Goal: Task Accomplishment & Management: Use online tool/utility

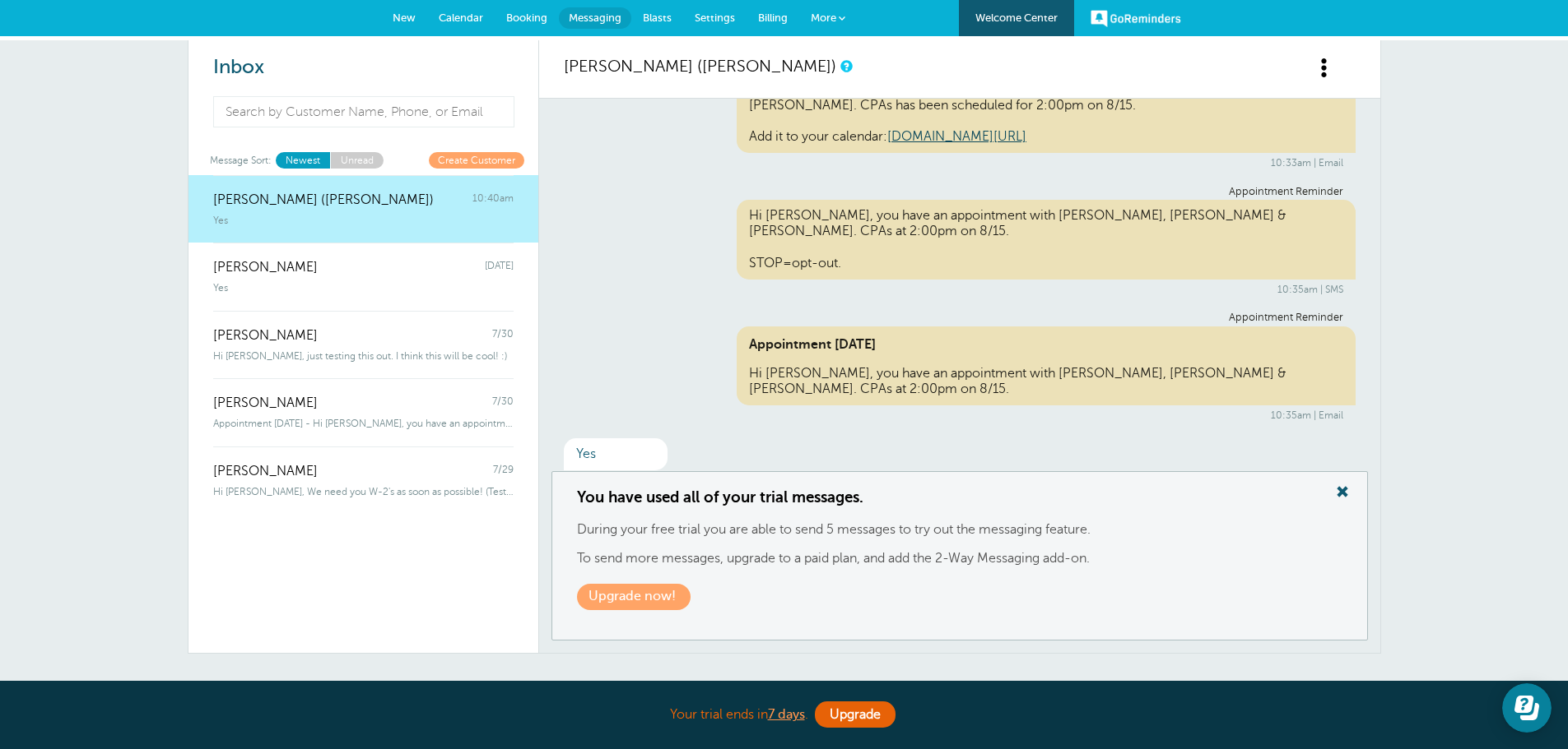
scroll to position [83, 0]
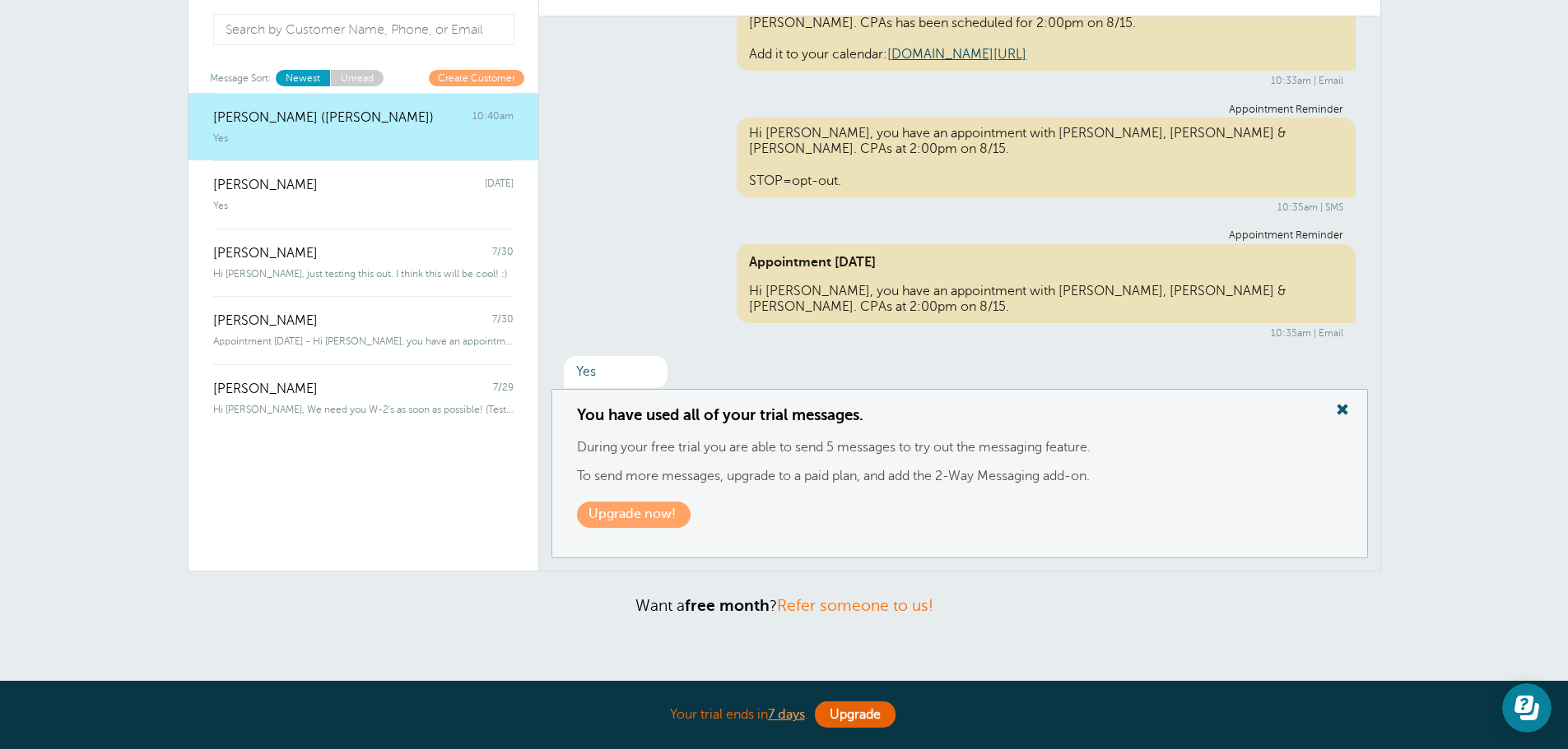
click at [1054, 273] on div "Appointment Tomorrow Hi Travis, you have an appointment with Griffiths, Dreher …" at bounding box center [1046, 284] width 619 height 80
click at [1342, 405] on span at bounding box center [1342, 409] width 33 height 22
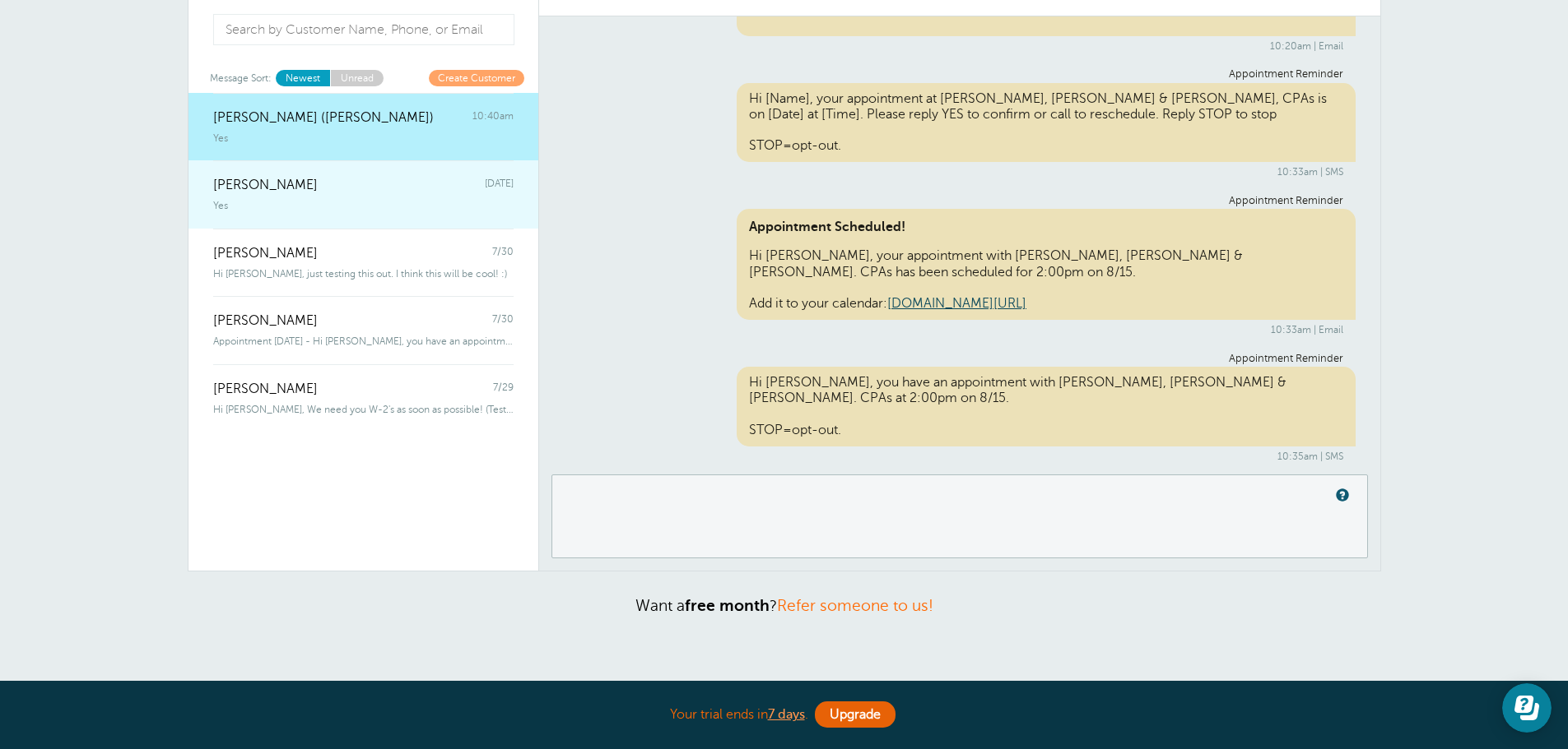
scroll to position [0, 0]
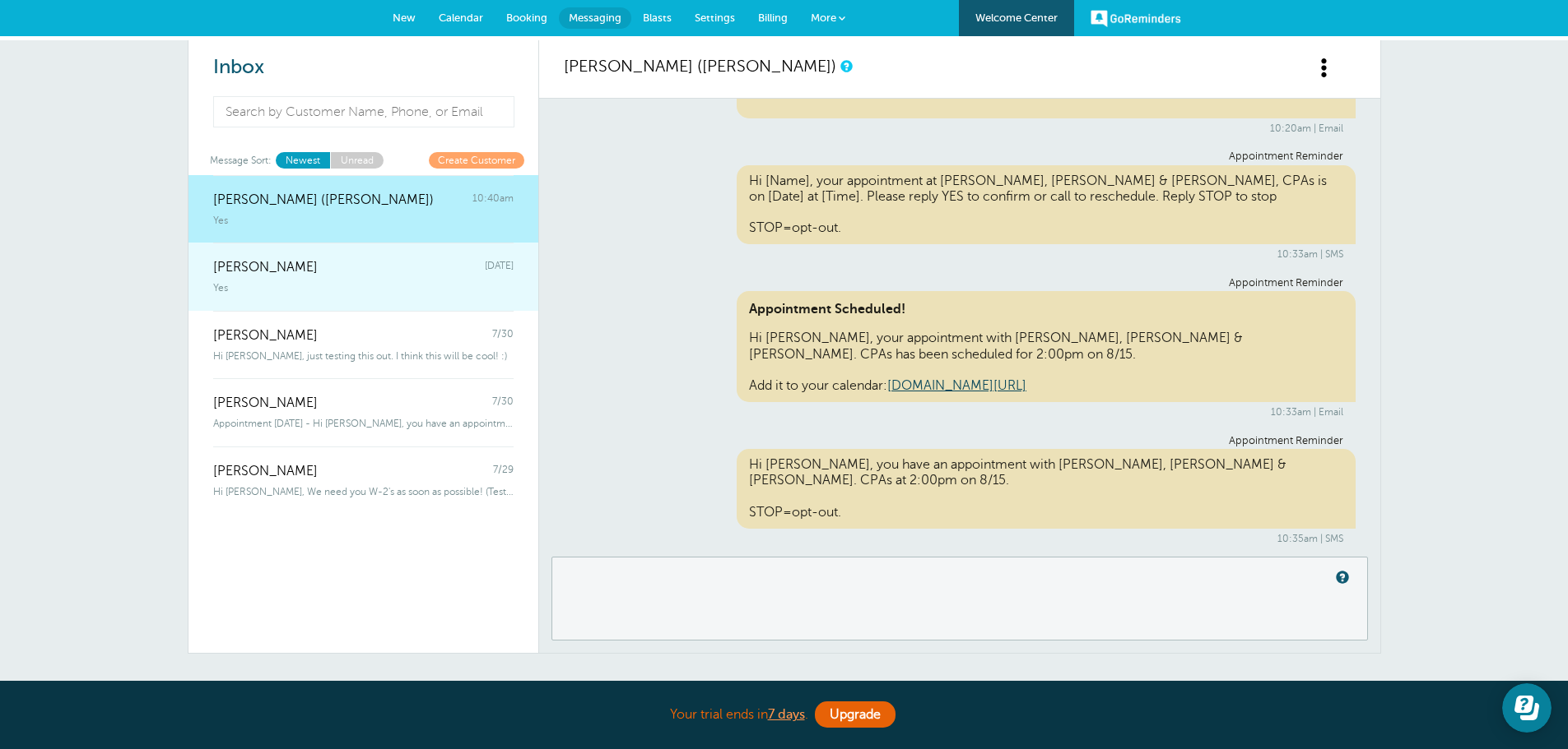
click at [309, 268] on div "Deanna Dreher Thursday" at bounding box center [363, 259] width 301 height 33
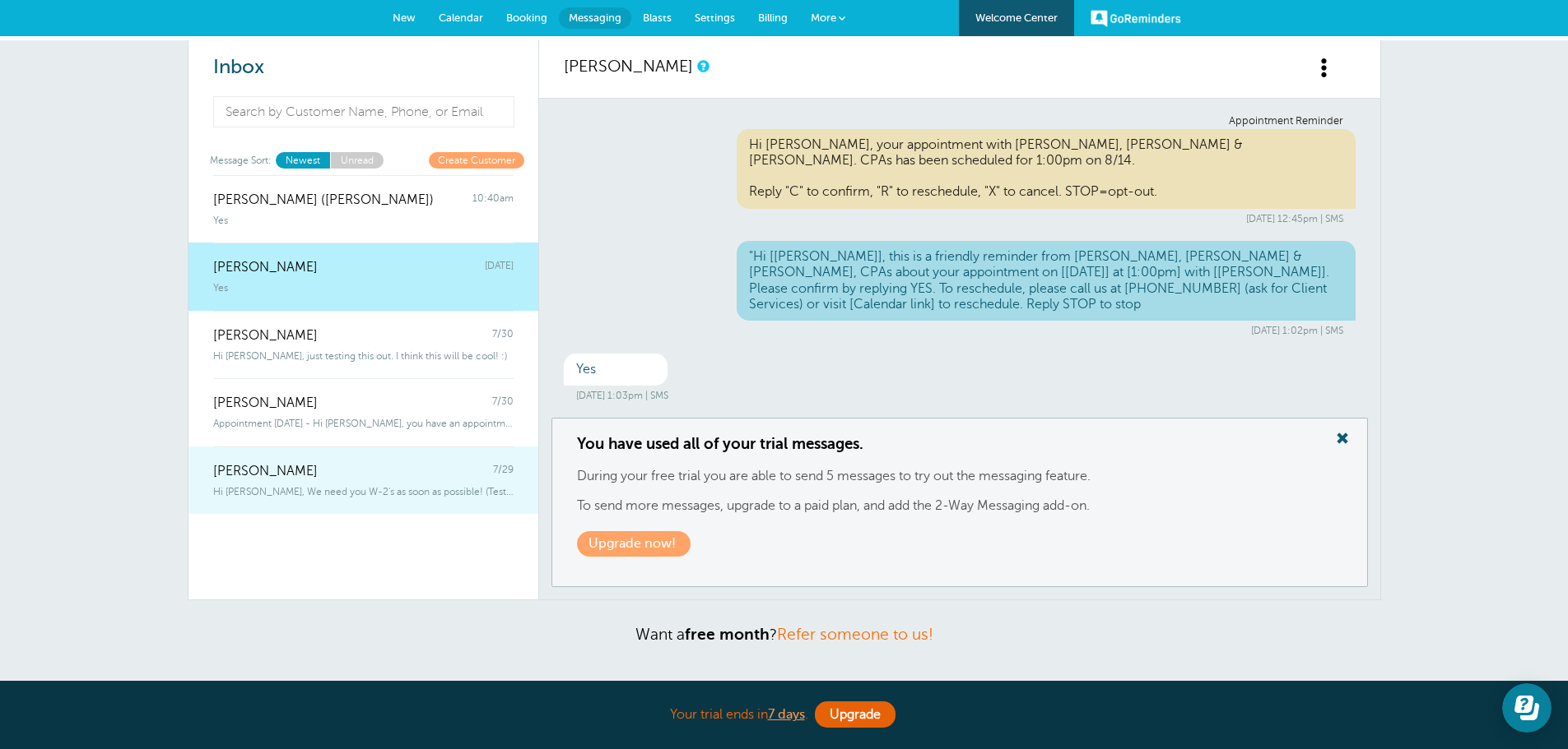
click at [375, 477] on div "Kelly Klossner 7/29" at bounding box center [363, 463] width 301 height 33
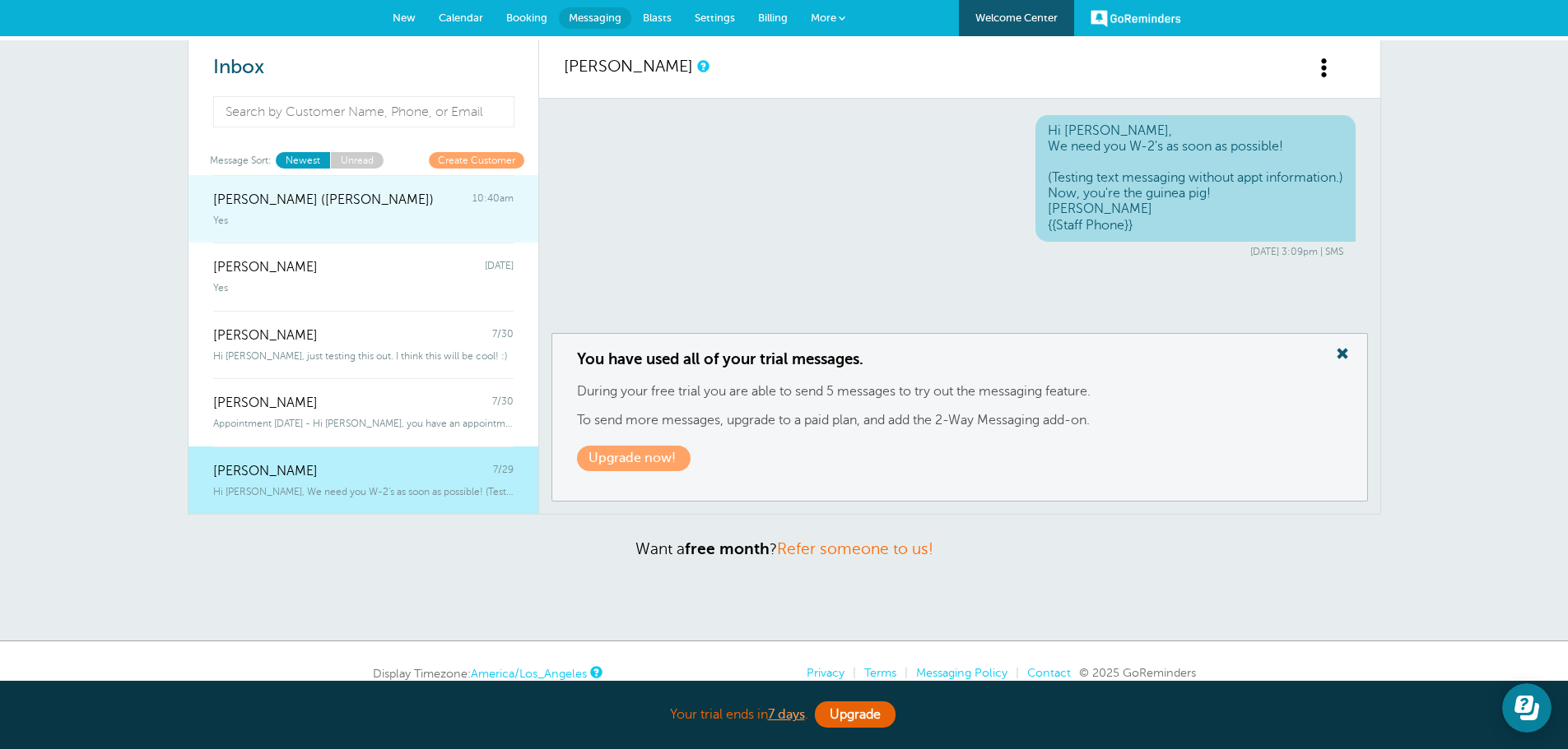
click at [352, 219] on div "Yes" at bounding box center [363, 217] width 301 height 18
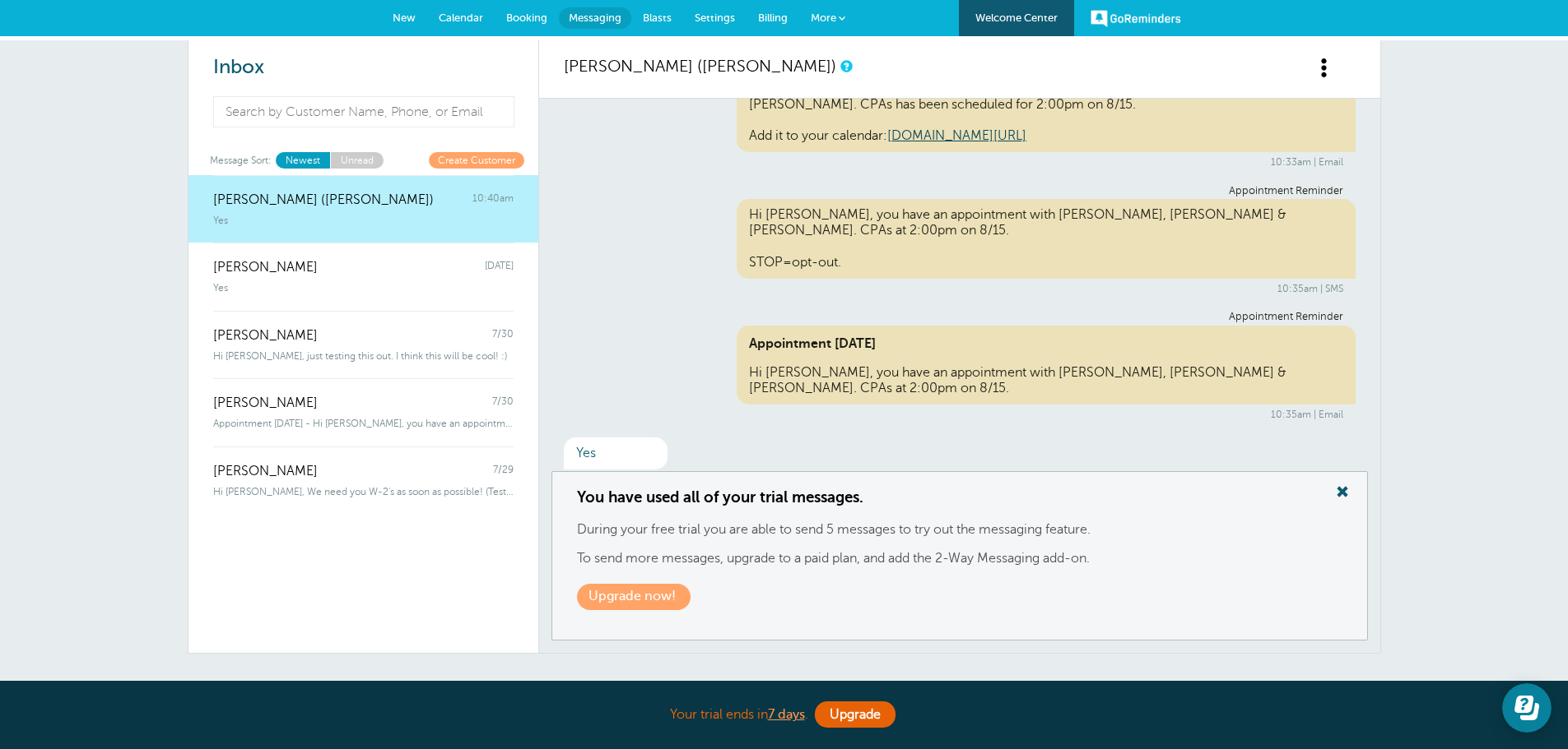
scroll to position [537, 0]
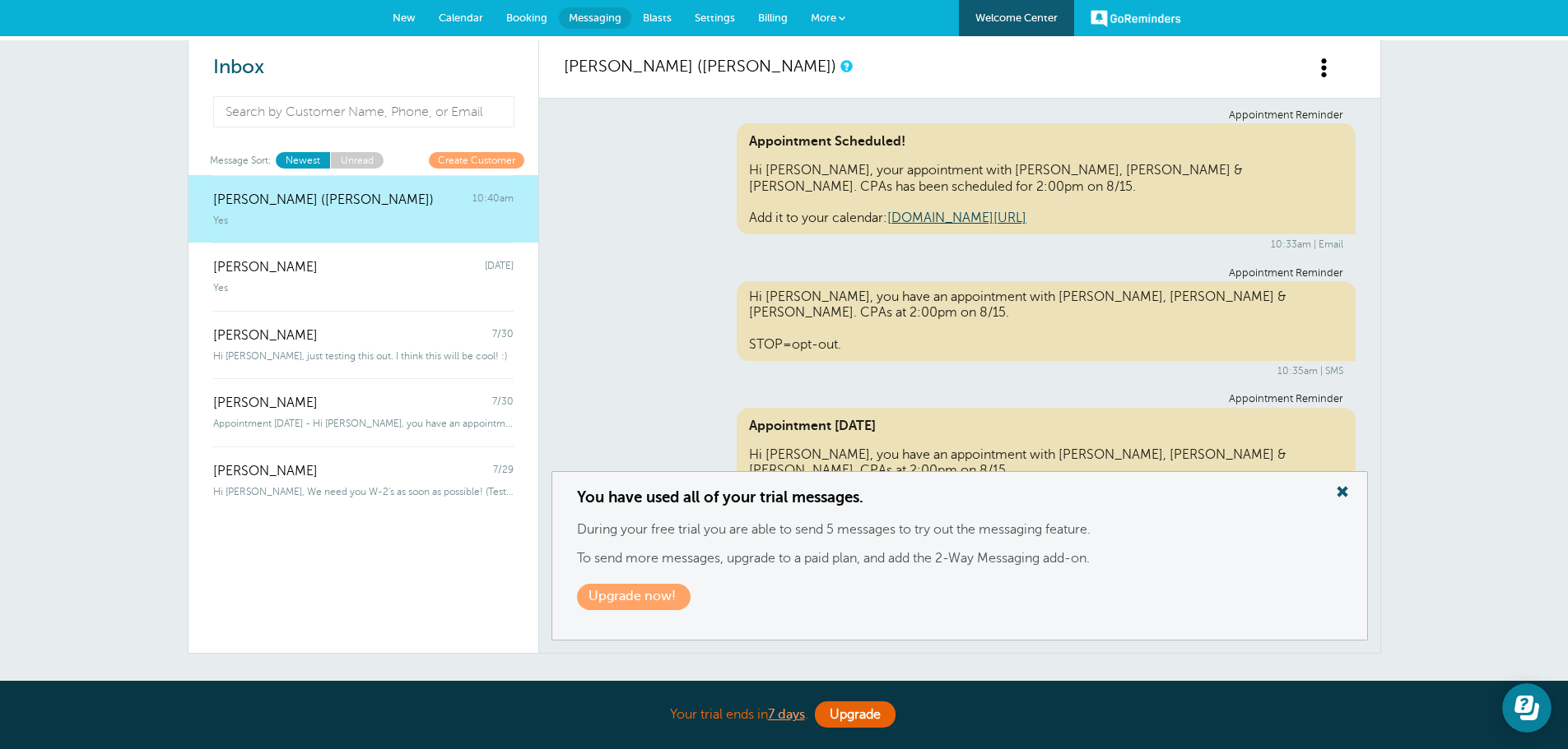
click at [992, 215] on link "goreminders.co/61of9dkufbees" at bounding box center [957, 218] width 139 height 15
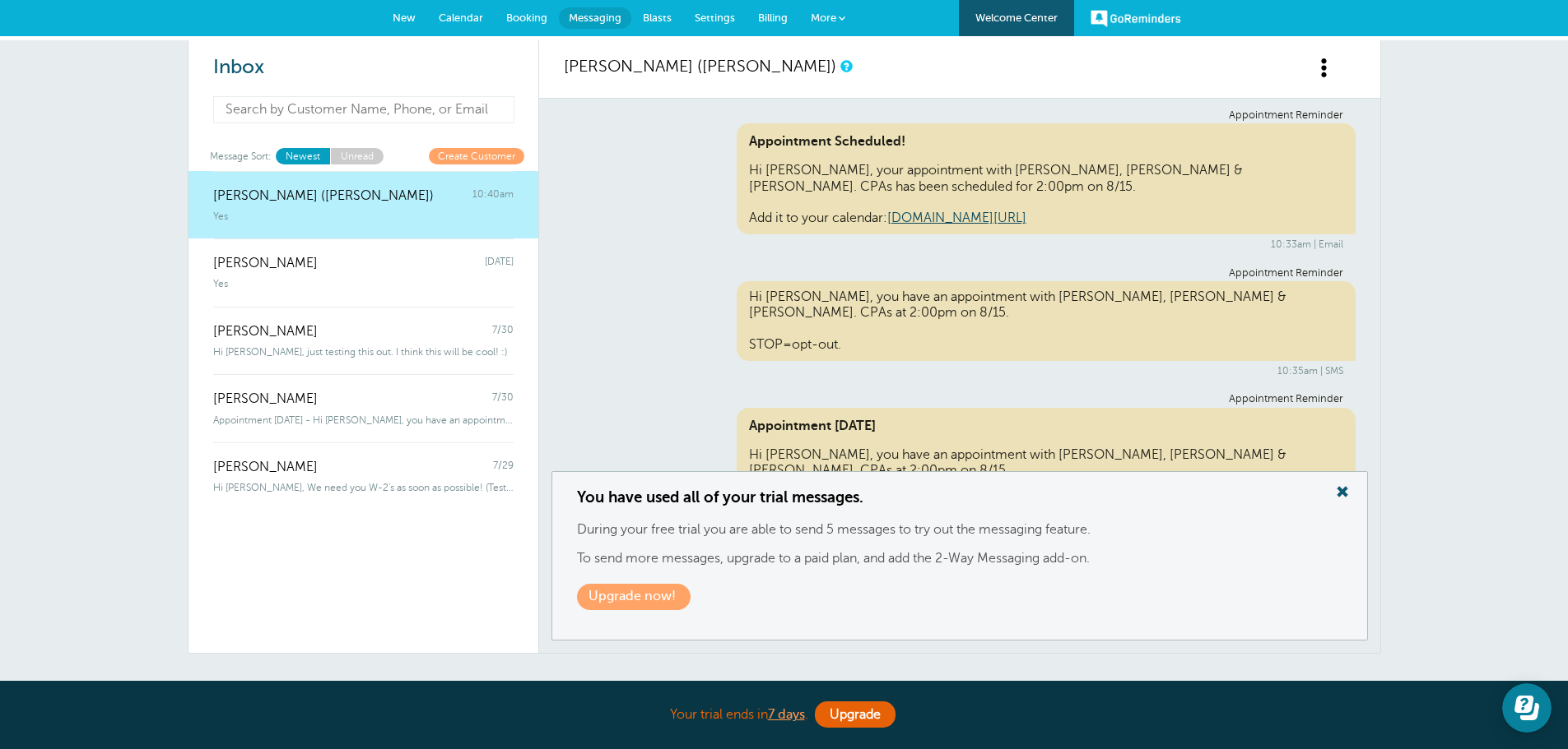
click at [346, 117] on input at bounding box center [364, 110] width 302 height 27
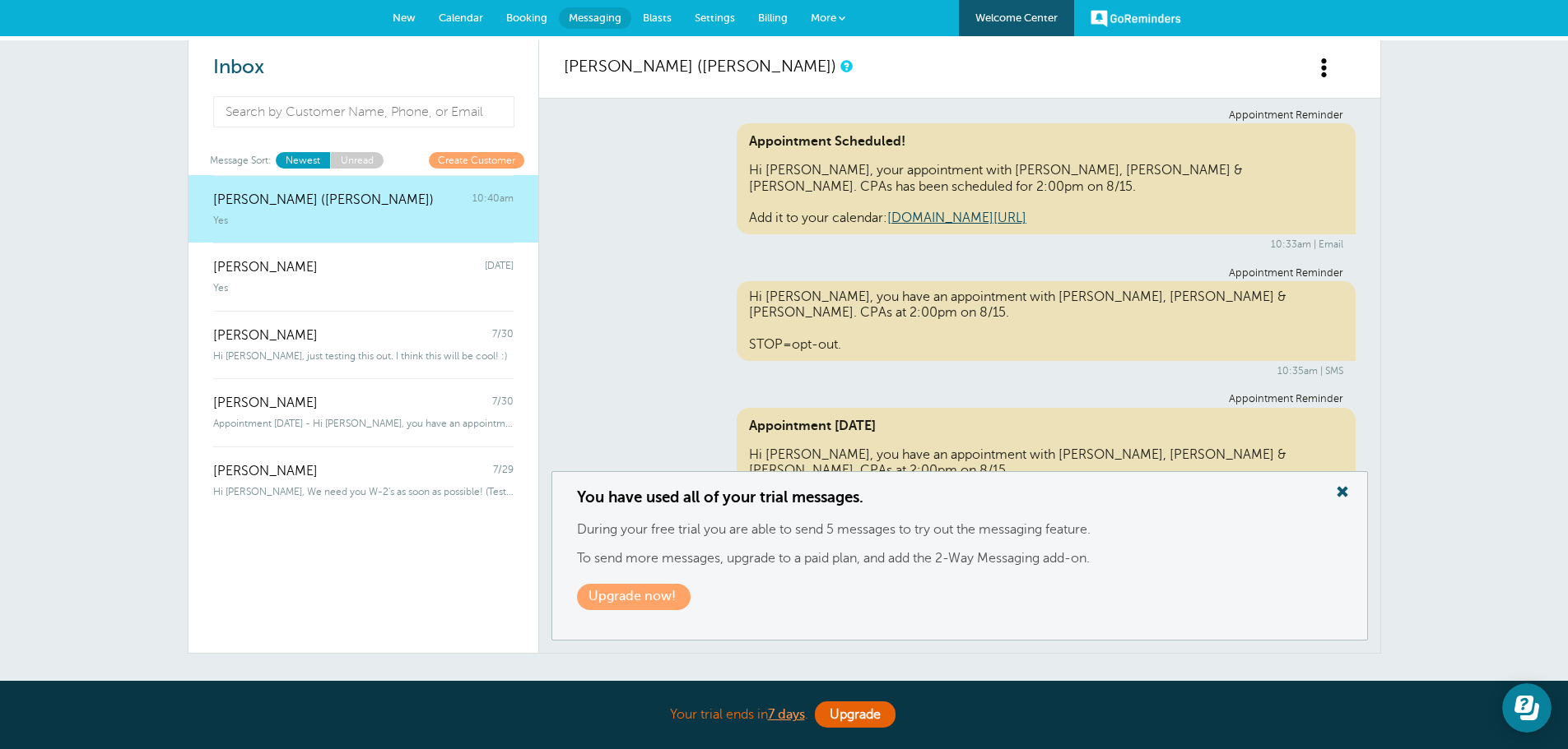
click at [651, 135] on div "Appointment Reminder Appointment Scheduled! Hi Travis, your appointment with Gr…" at bounding box center [960, 180] width 792 height 142
click at [477, 17] on span "Calendar" at bounding box center [461, 18] width 45 height 13
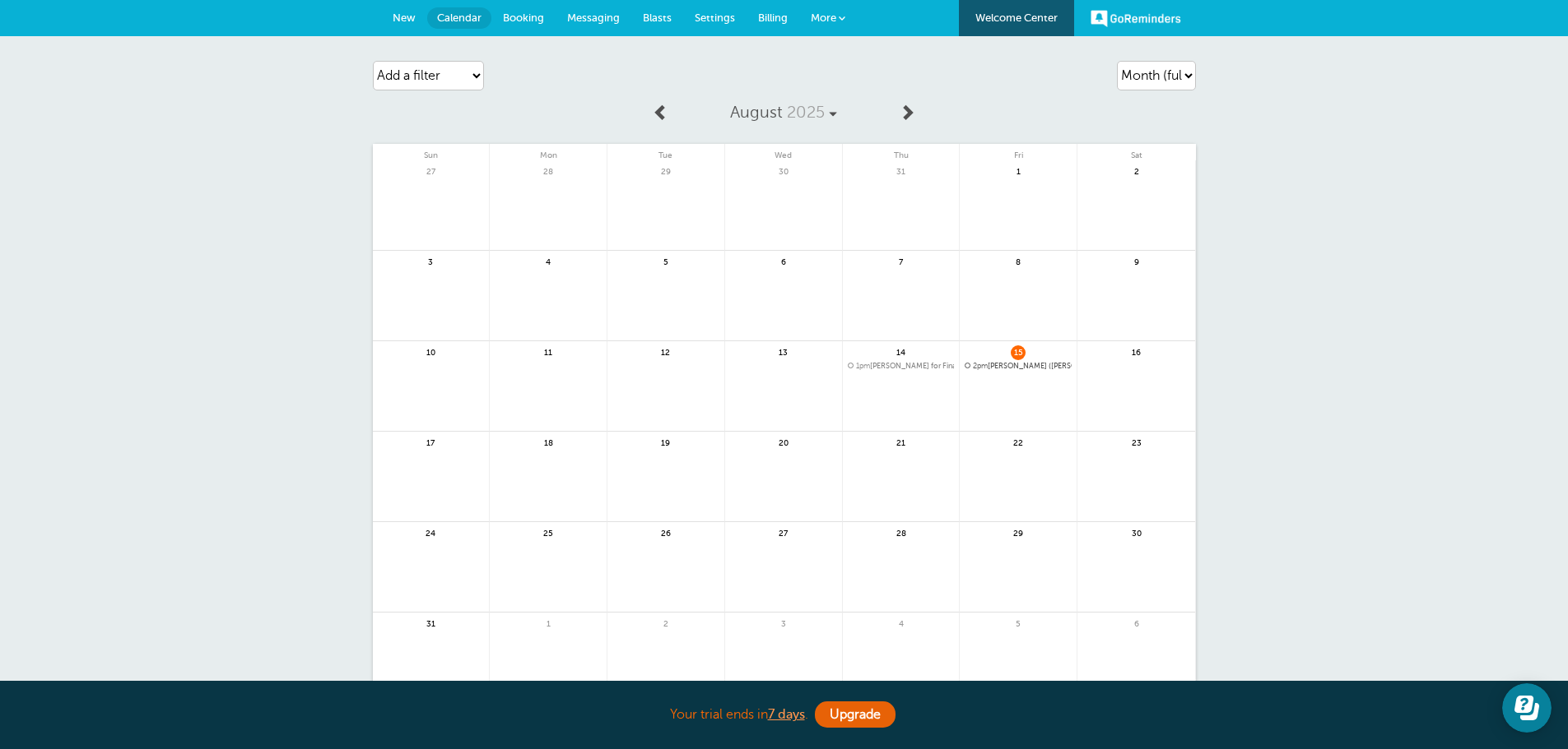
click at [405, 21] on span "New" at bounding box center [403, 18] width 23 height 13
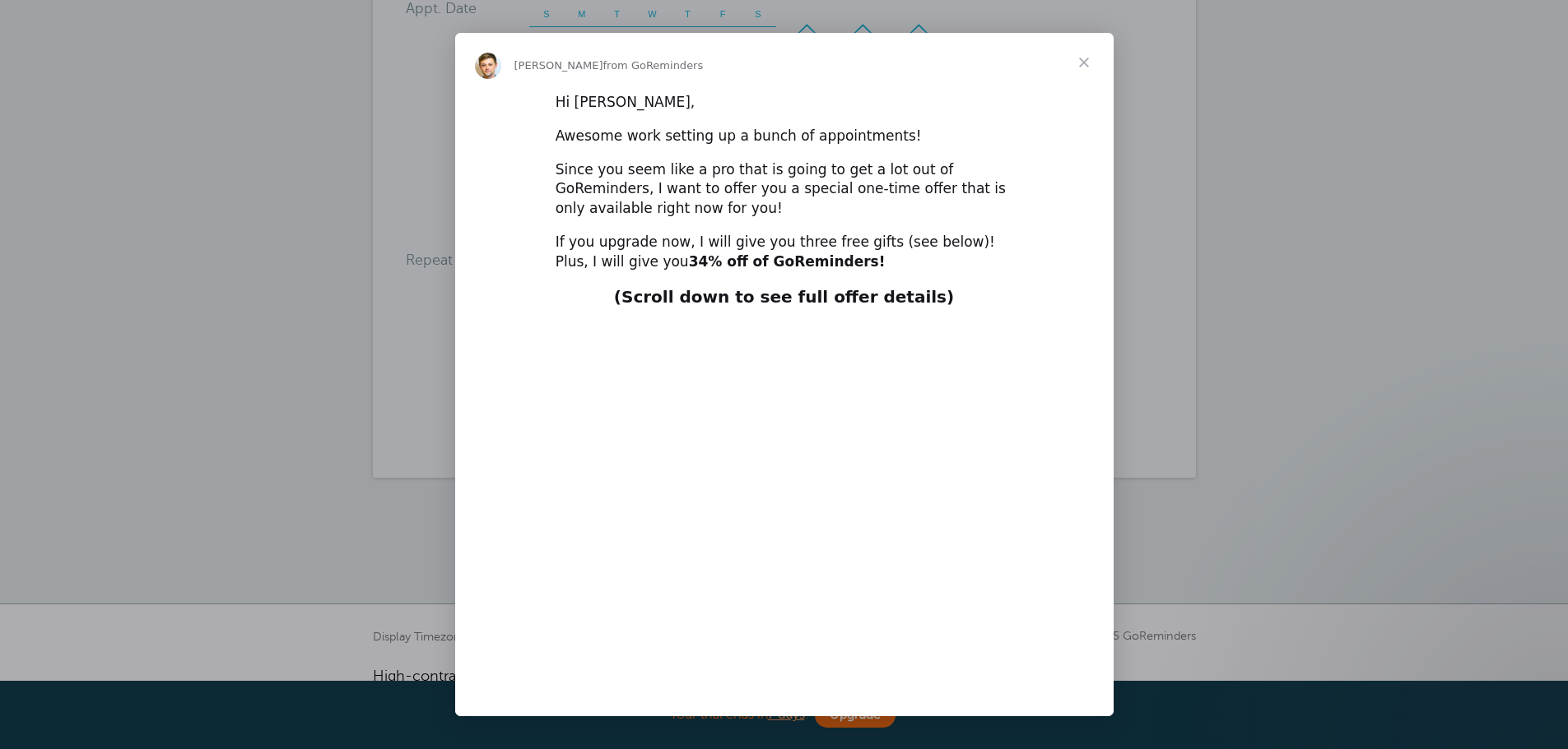
scroll to position [656, 0]
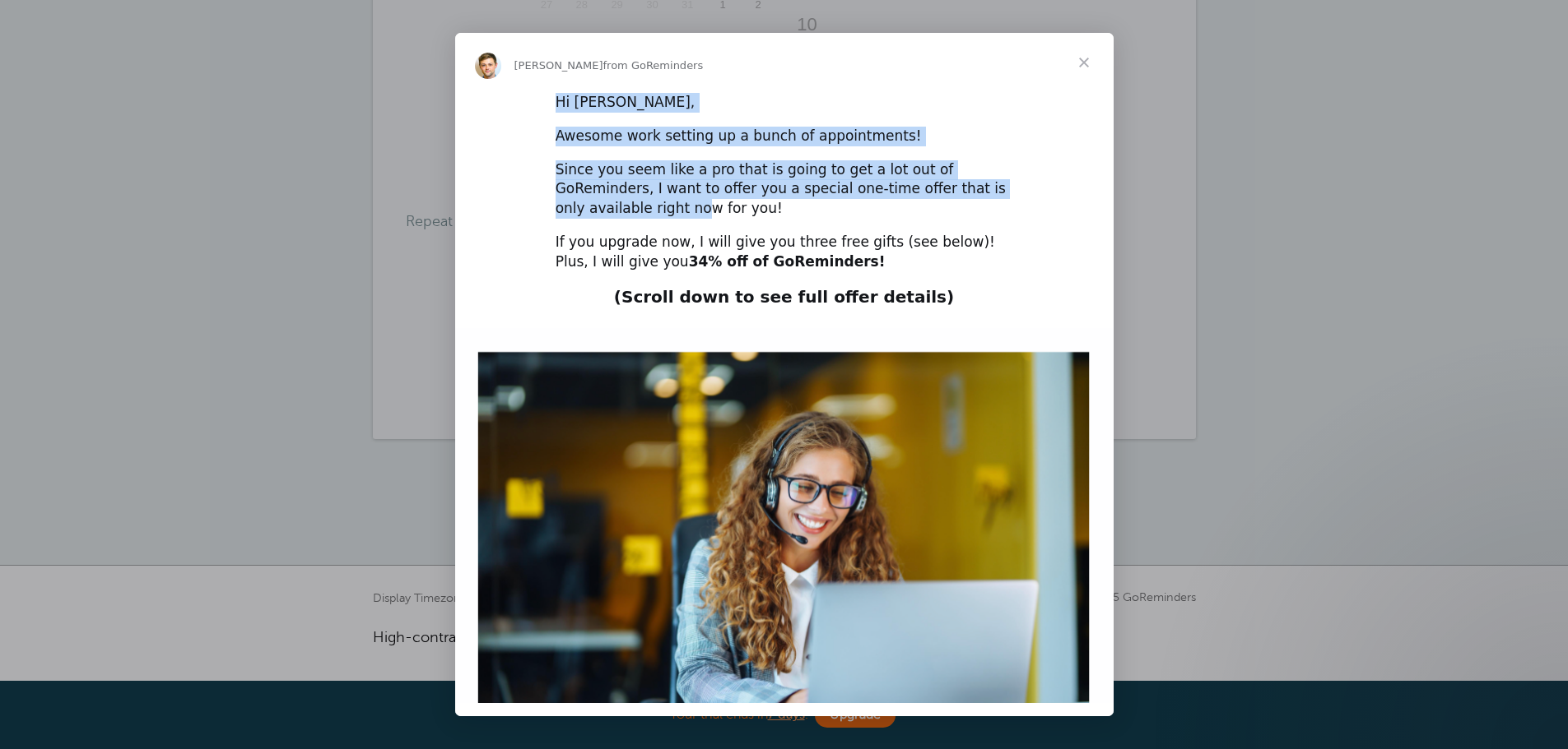
drag, startPoint x: 1076, startPoint y: 62, endPoint x: 989, endPoint y: 183, distance: 149.0
click at [989, 183] on div "Evan from GoReminders Hi Kelly, Awesome work setting up a bunch of appointments…" at bounding box center [784, 374] width 659 height 684
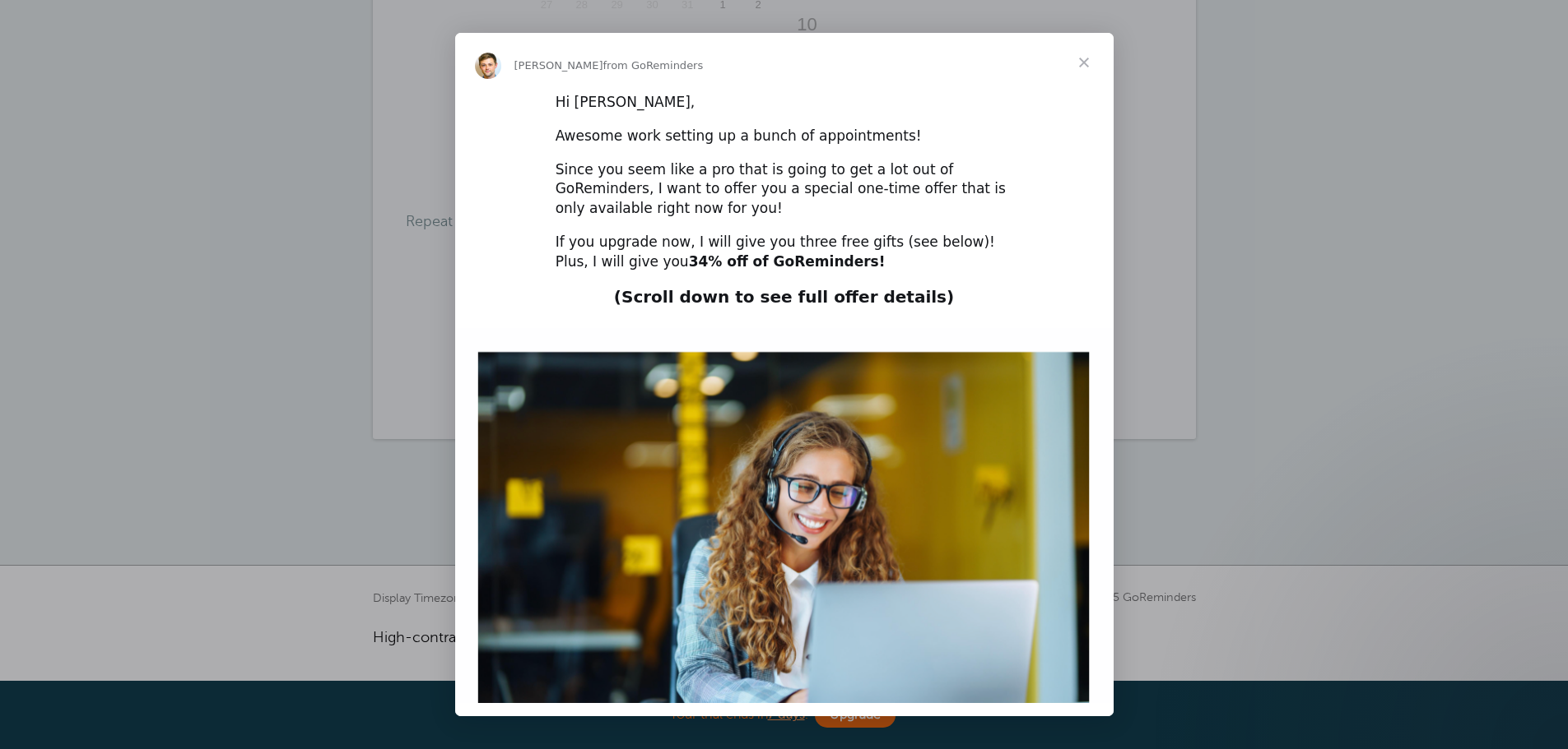
click at [902, 217] on div "Since you seem like a pro that is going to get a lot out of GoReminders, I want…" at bounding box center [785, 190] width 458 height 58
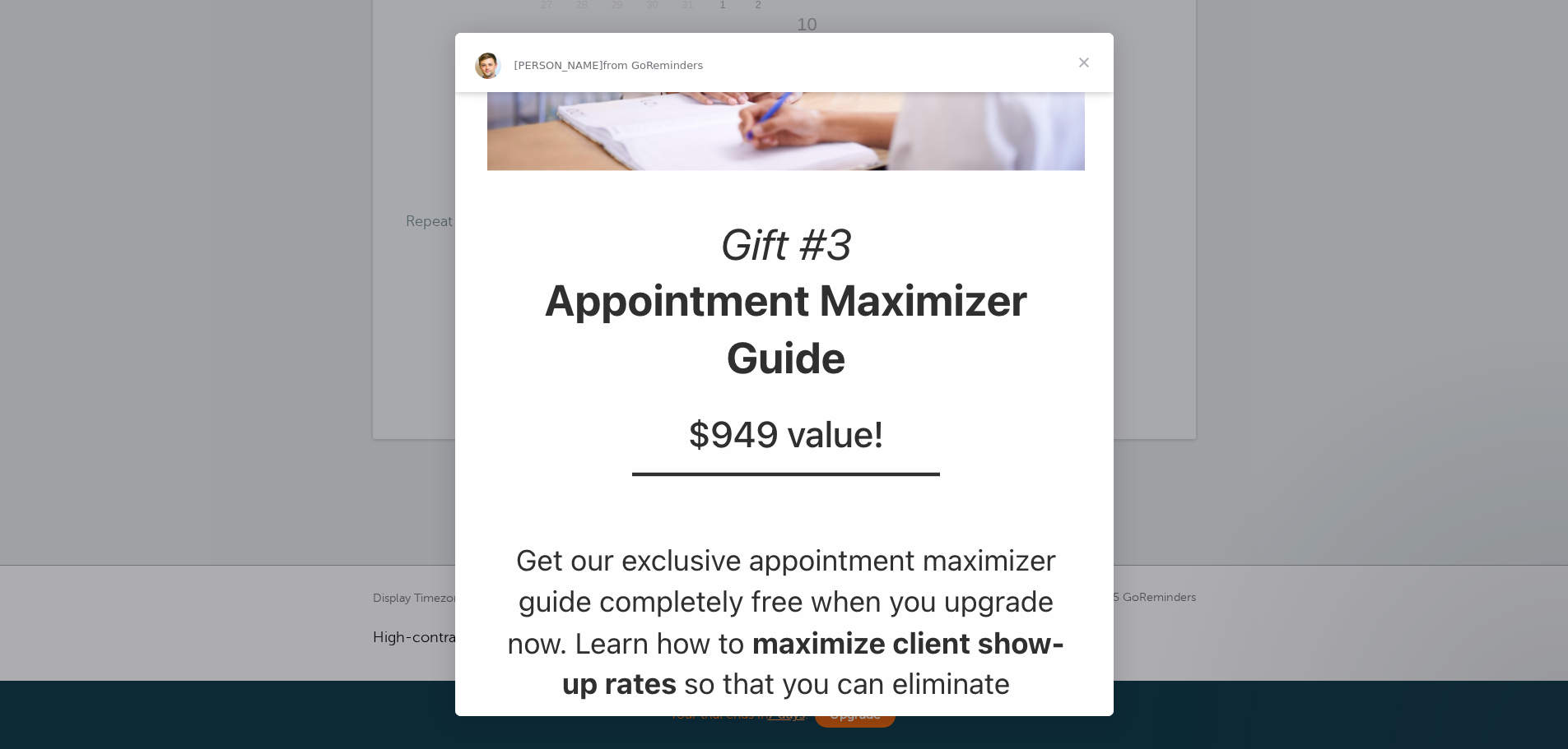
scroll to position [3045, 0]
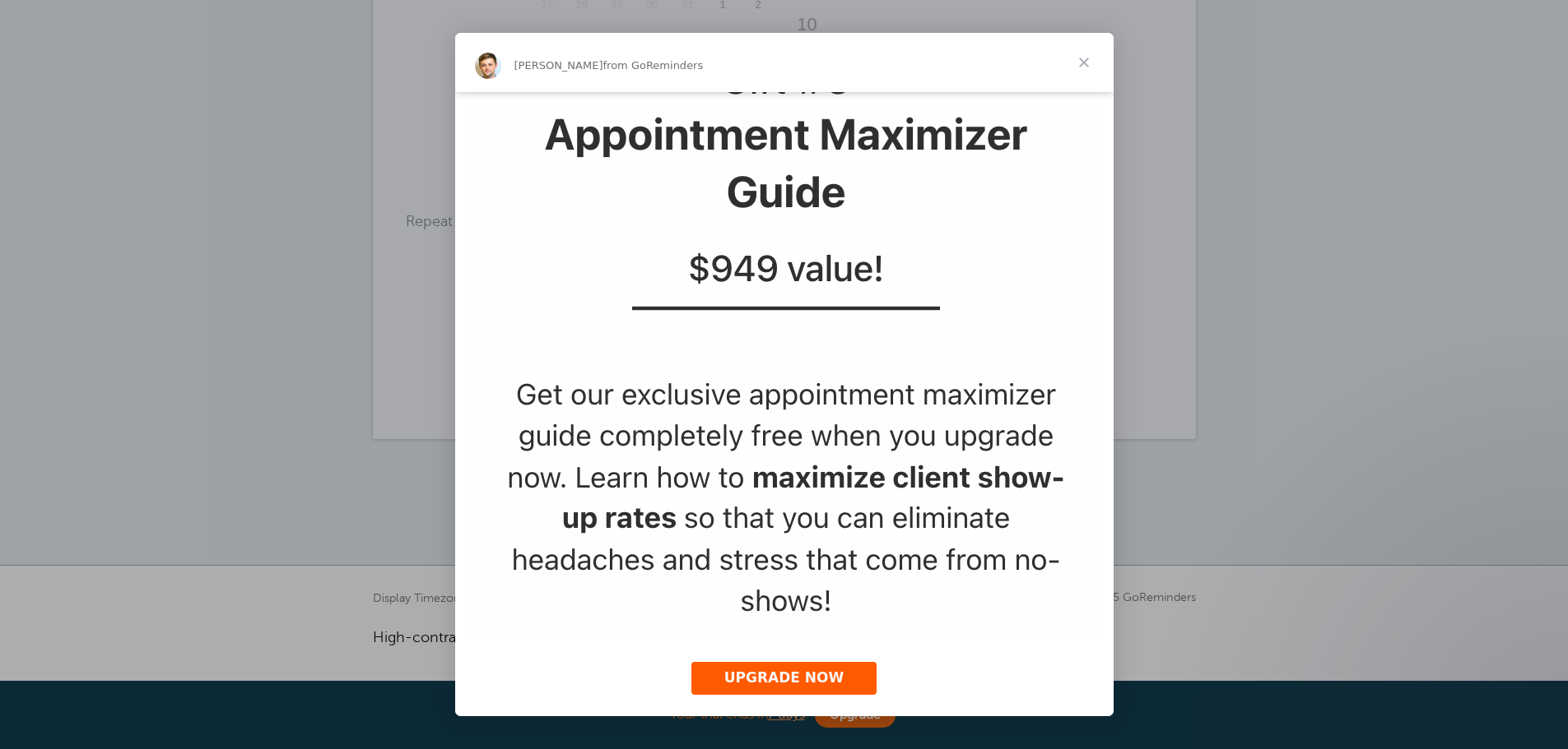
click at [1086, 64] on span "Close" at bounding box center [1083, 62] width 59 height 59
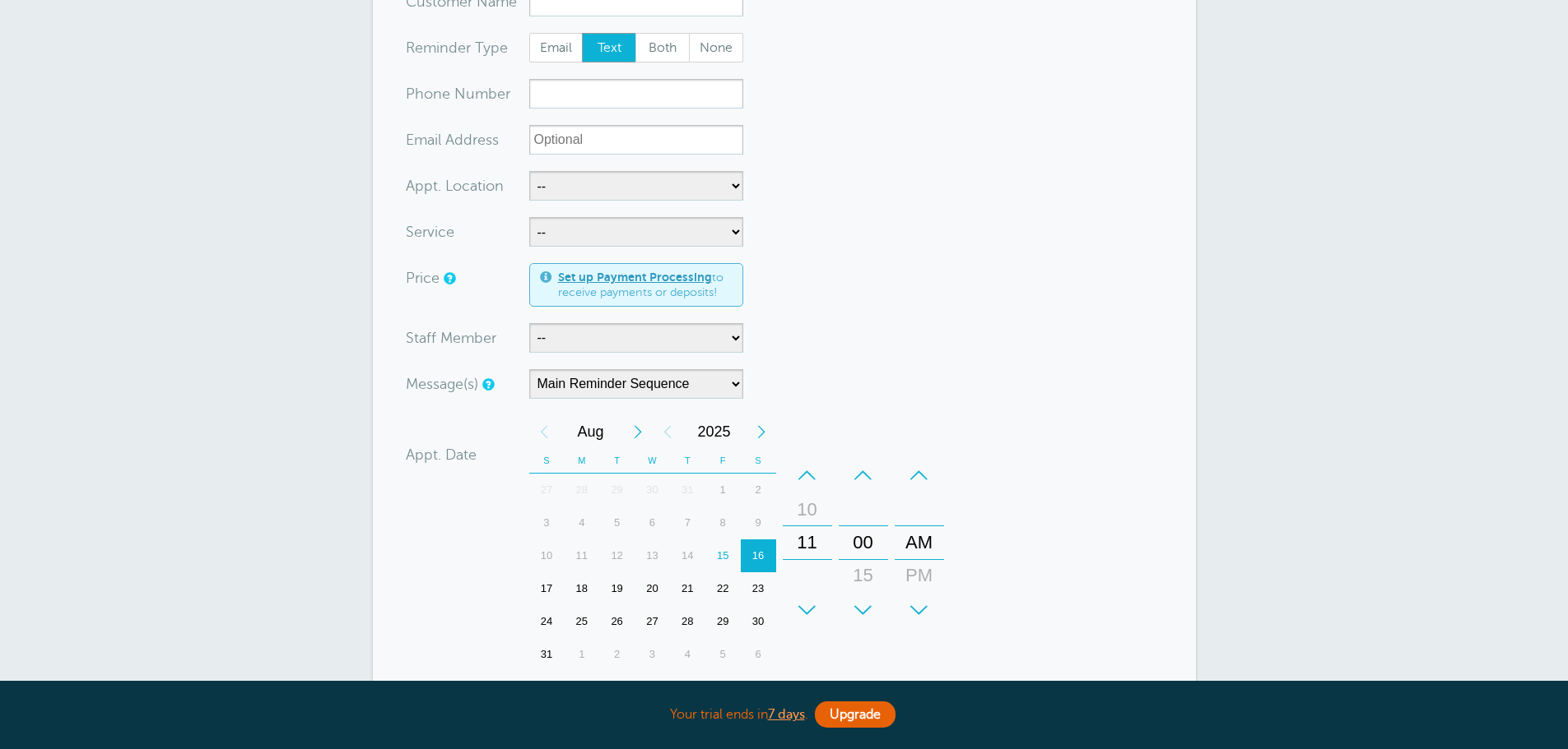
scroll to position [0, 0]
